Goal: Transaction & Acquisition: Register for event/course

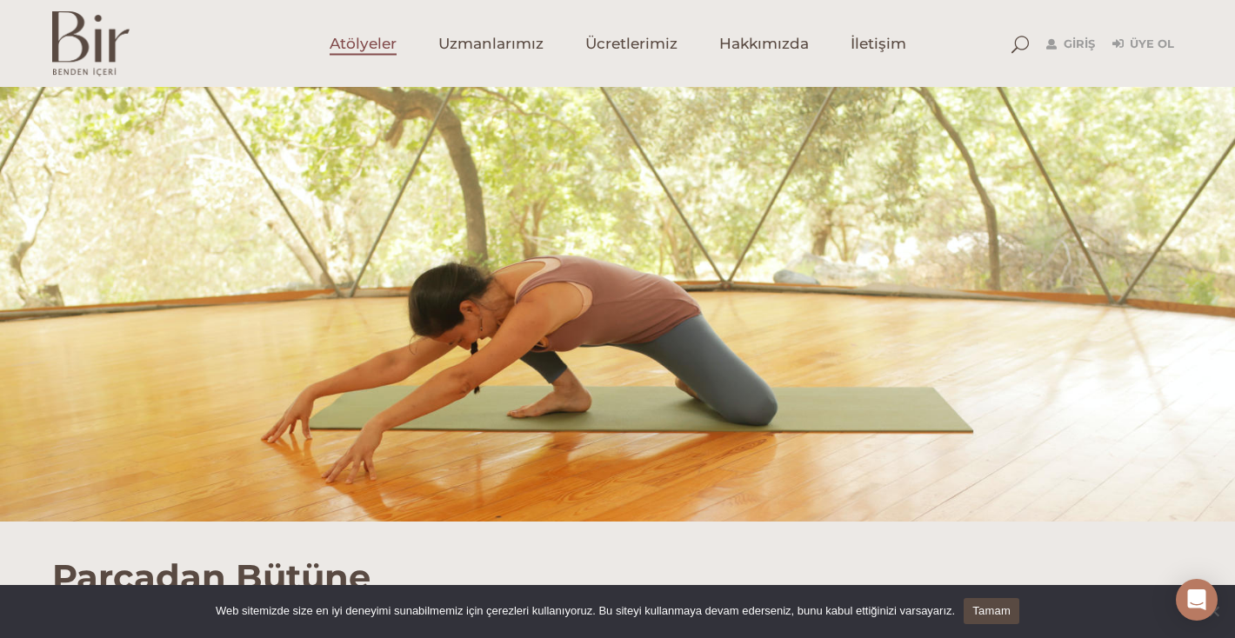
click at [357, 43] on span "Atölyeler" at bounding box center [363, 44] width 67 height 20
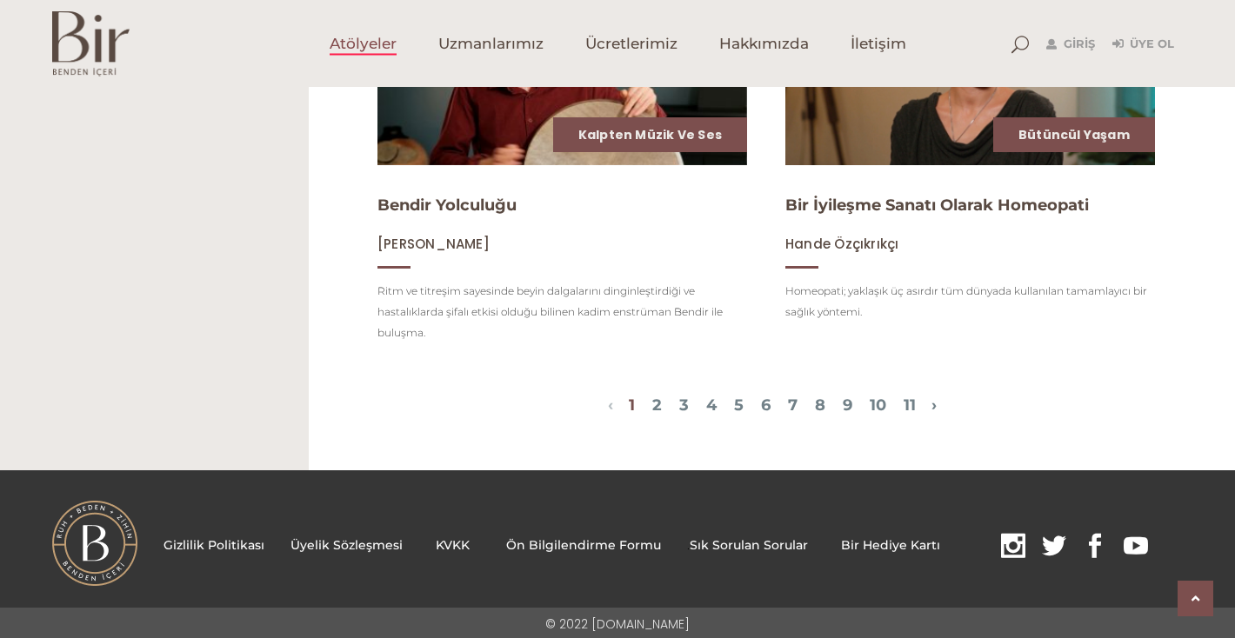
scroll to position [2033, 0]
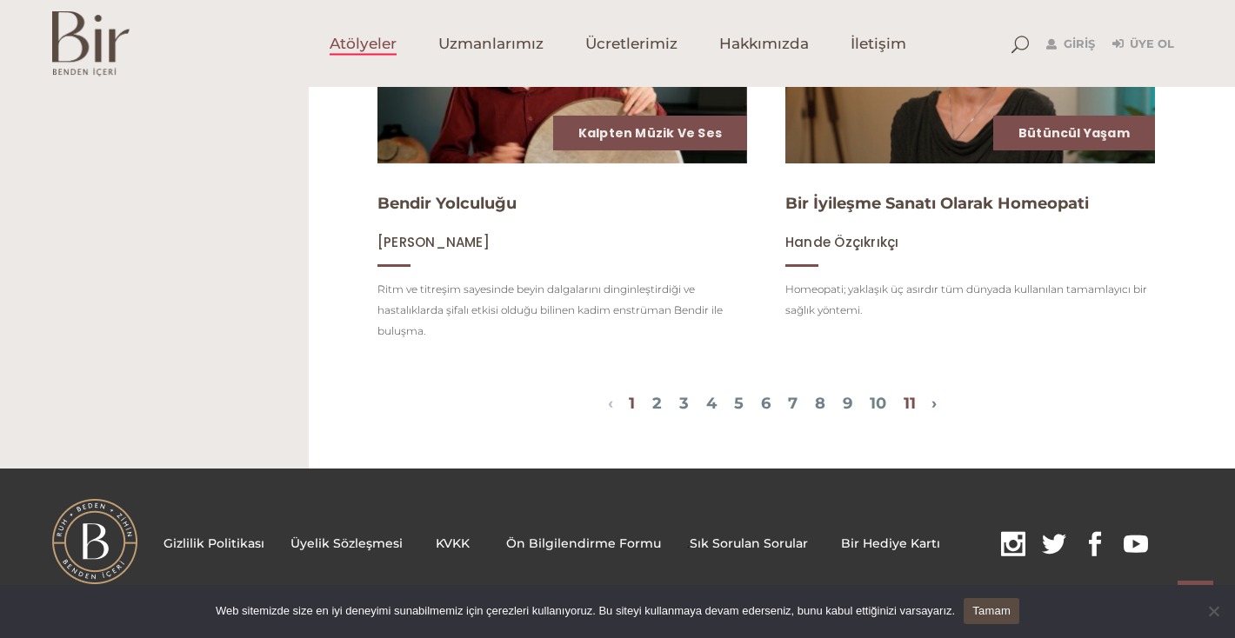
click at [915, 397] on link "11" at bounding box center [909, 403] width 12 height 19
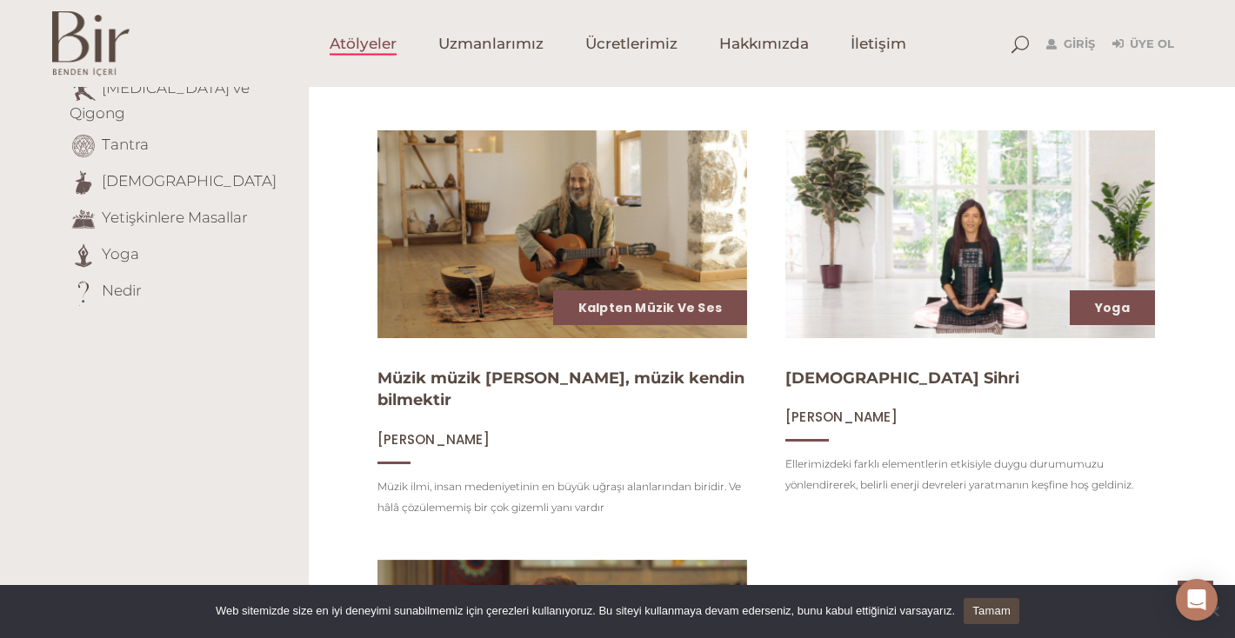
scroll to position [599, 0]
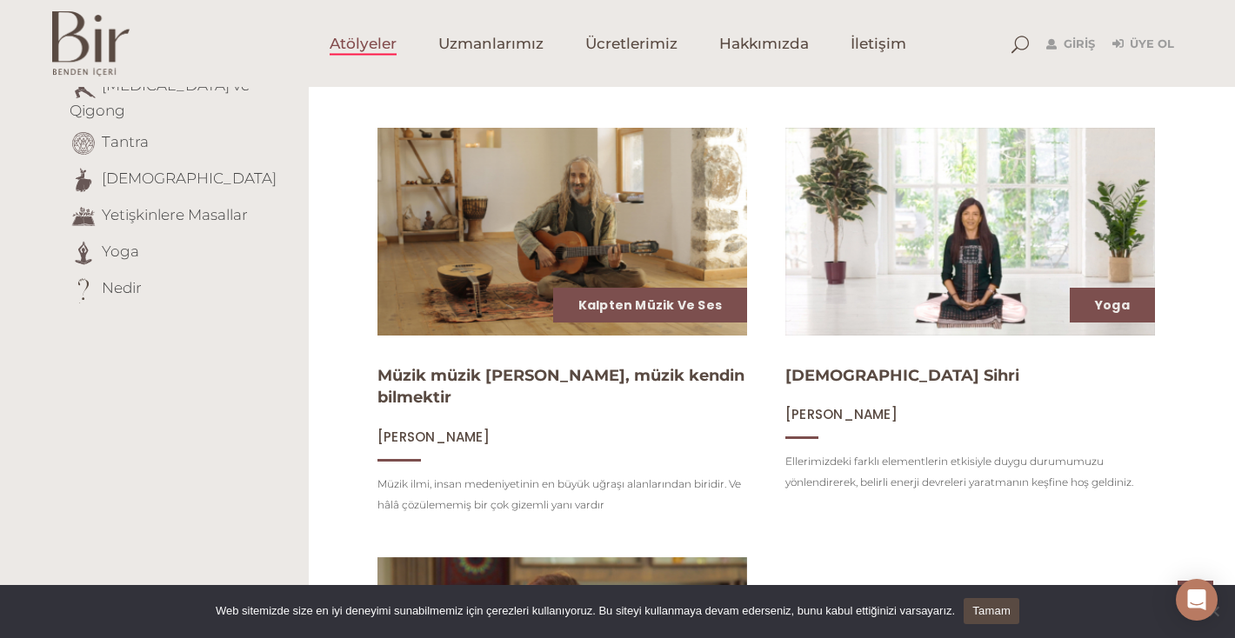
click at [526, 198] on img at bounding box center [562, 232] width 381 height 214
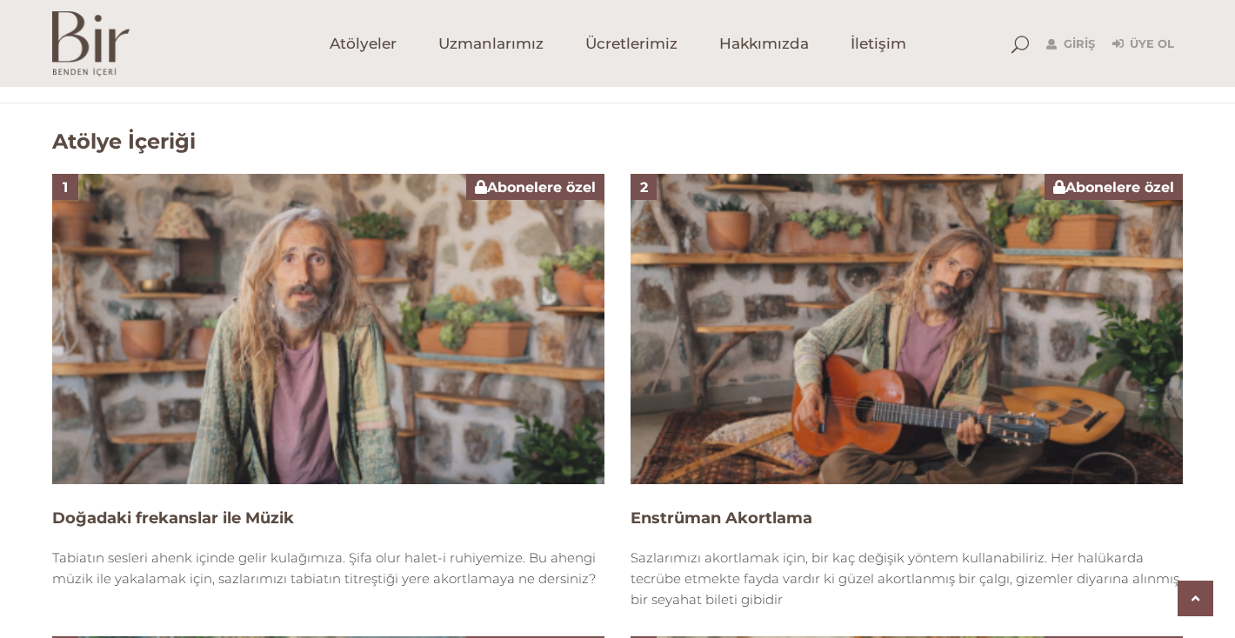
scroll to position [1181, 0]
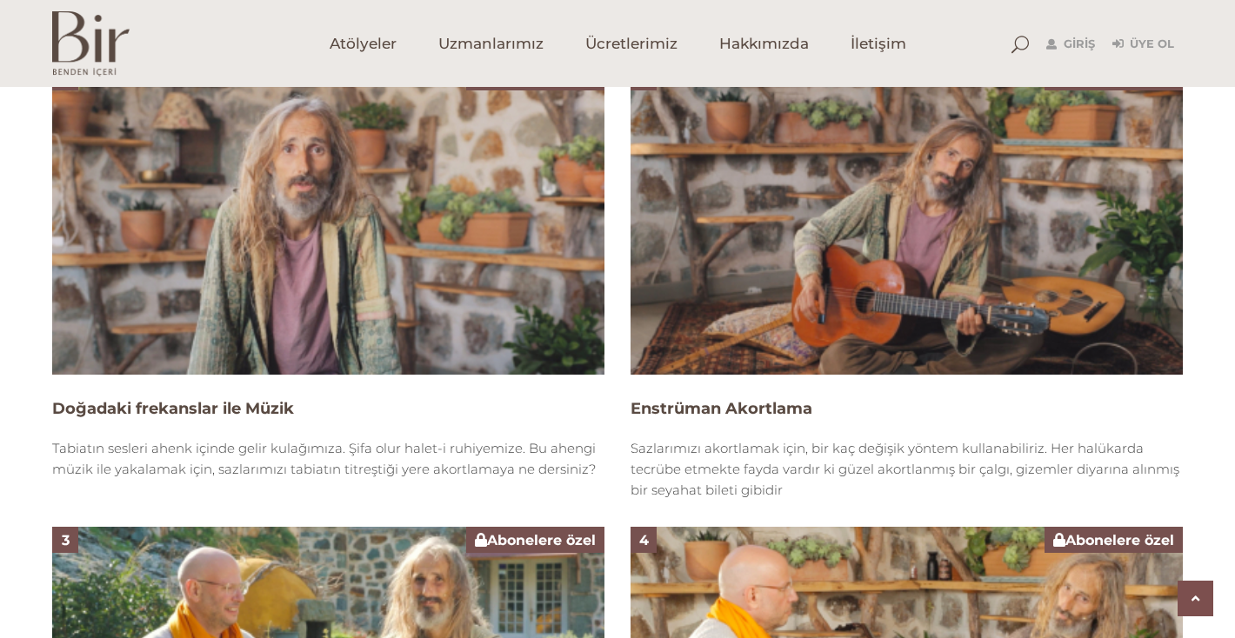
click at [397, 256] on img at bounding box center [328, 219] width 552 height 310
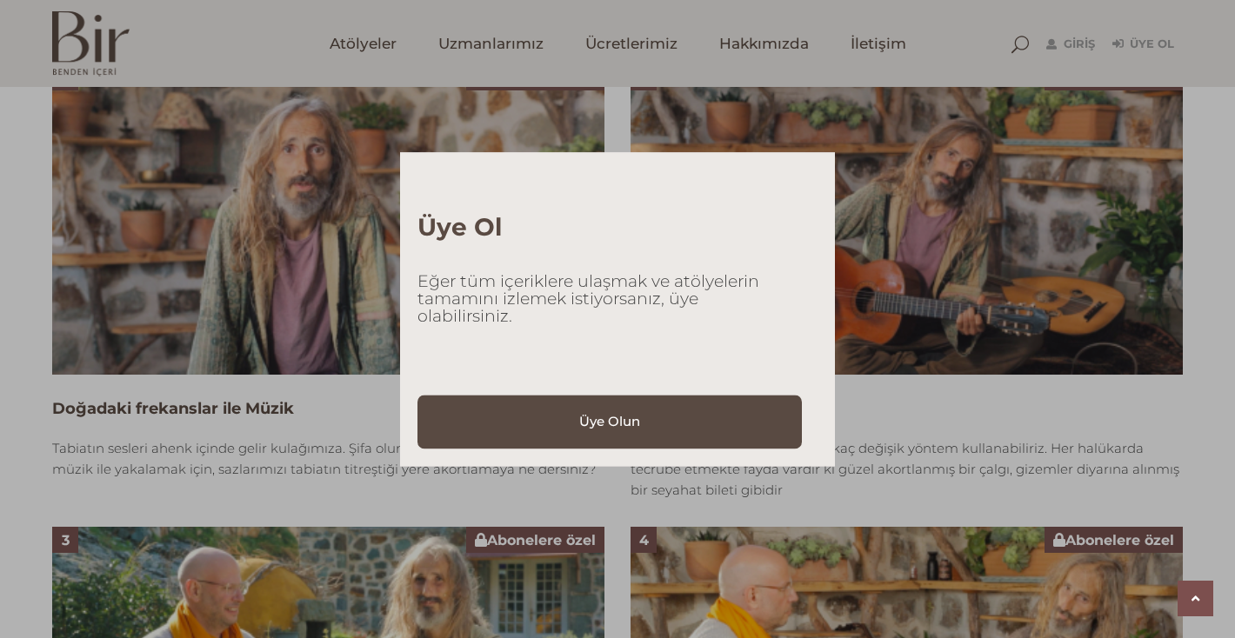
click at [1080, 29] on div "Üye Ol Eğer tüm içeriklere ulaşmak ve atölyelerin tamamını izlemek istiyorsanız…" at bounding box center [617, 319] width 1235 height 638
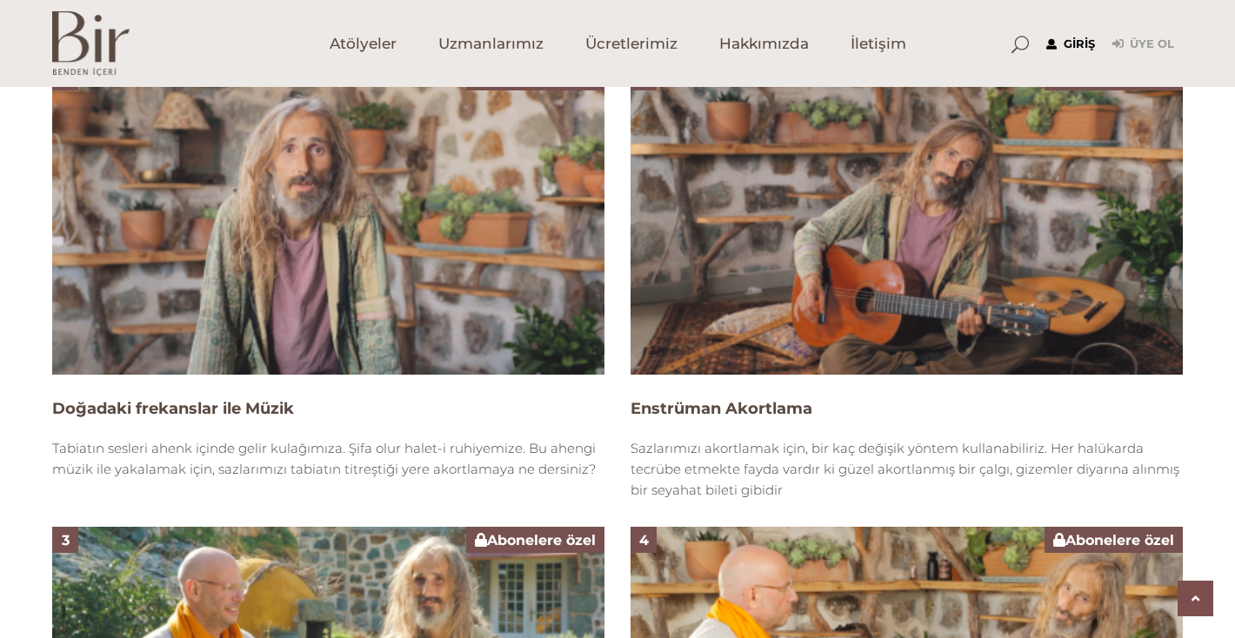
click at [1077, 47] on link "Giriş" at bounding box center [1070, 44] width 49 height 21
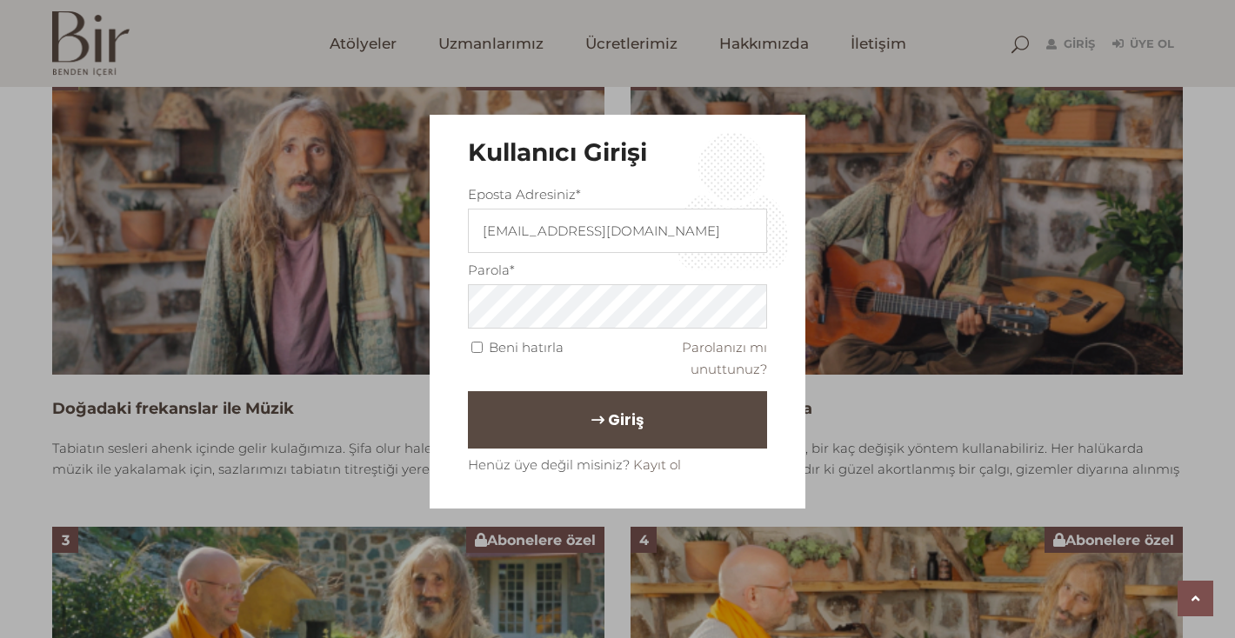
click at [621, 416] on span "Giriş" at bounding box center [626, 420] width 36 height 30
